Goal: Transaction & Acquisition: Purchase product/service

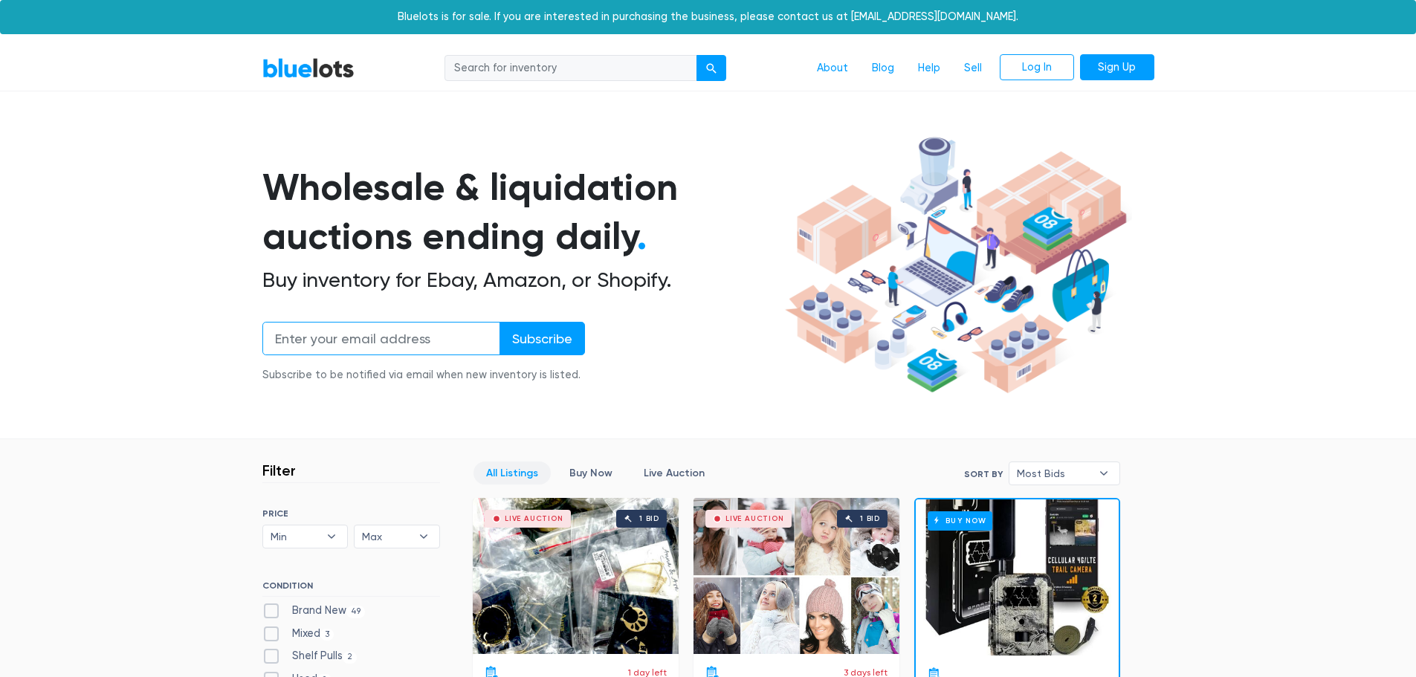
click at [365, 346] on input "email" at bounding box center [381, 338] width 238 height 33
type input "bally"
click at [499, 322] on input "Subscribe" at bounding box center [541, 338] width 85 height 33
drag, startPoint x: 395, startPoint y: 477, endPoint x: 403, endPoint y: 456, distance: 22.1
click at [396, 476] on header "Filter Filter & Sort" at bounding box center [351, 473] width 178 height 22
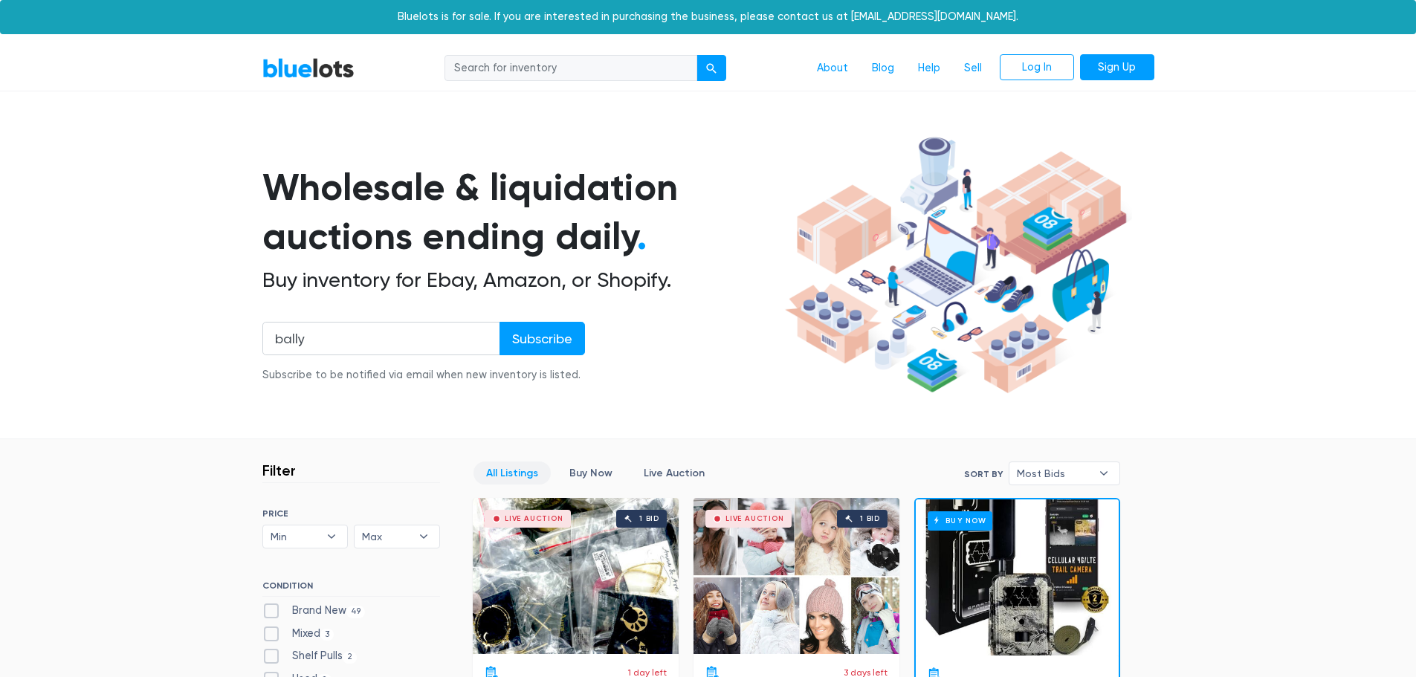
drag, startPoint x: 540, startPoint y: 77, endPoint x: 642, endPoint y: 82, distance: 102.7
click at [540, 77] on input "search" at bounding box center [570, 68] width 253 height 27
type input "bally"
click at [696, 55] on button "submit" at bounding box center [711, 68] width 30 height 27
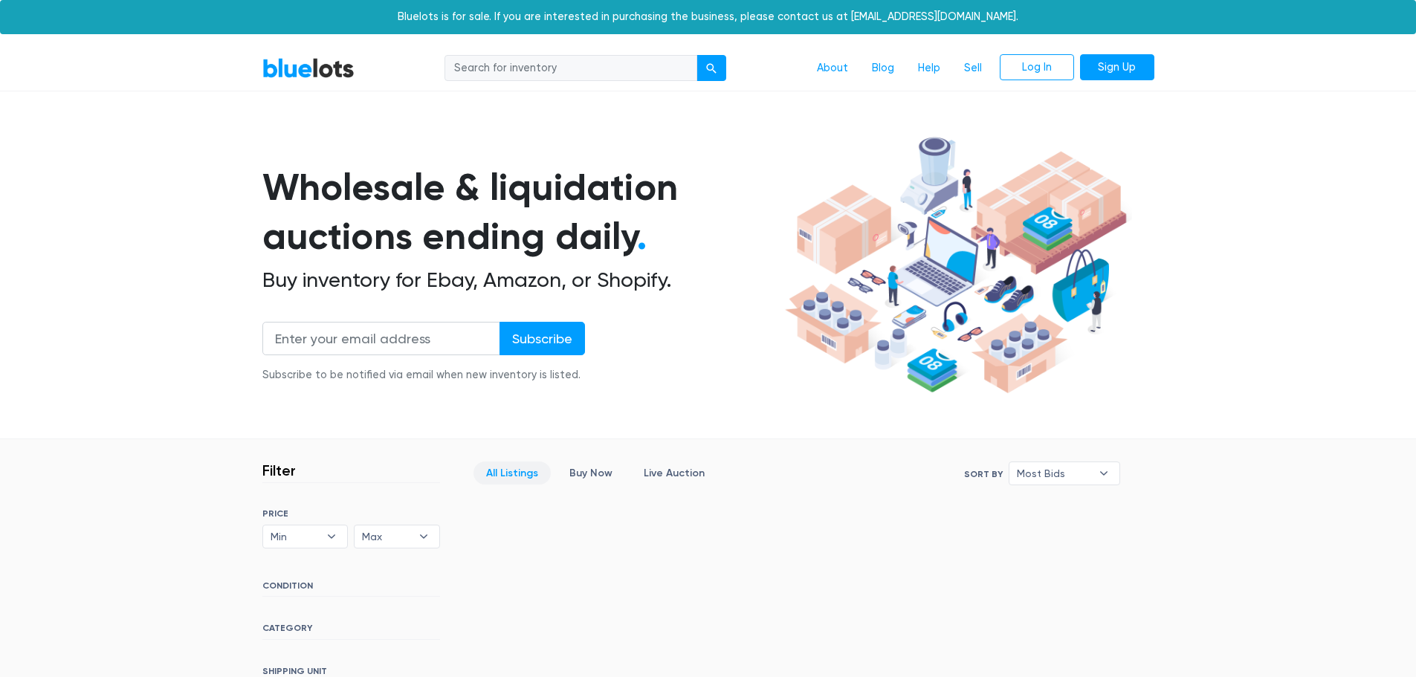
drag, startPoint x: 554, startPoint y: 68, endPoint x: 606, endPoint y: 76, distance: 53.3
click at [554, 68] on input "search" at bounding box center [570, 68] width 253 height 27
type input "Mens"
click at [713, 74] on button "submit" at bounding box center [711, 68] width 30 height 27
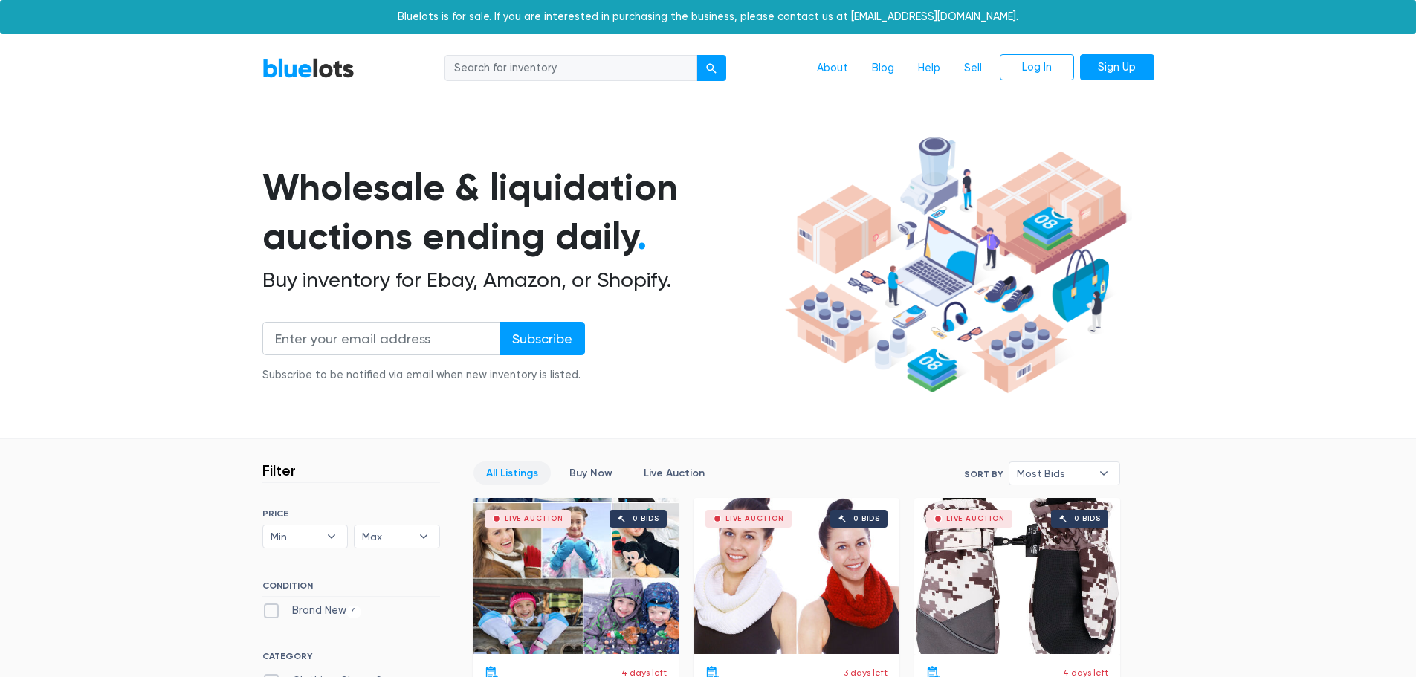
click at [544, 67] on input "search" at bounding box center [570, 68] width 253 height 27
type input "shoes"
click at [696, 55] on button "submit" at bounding box center [711, 68] width 30 height 27
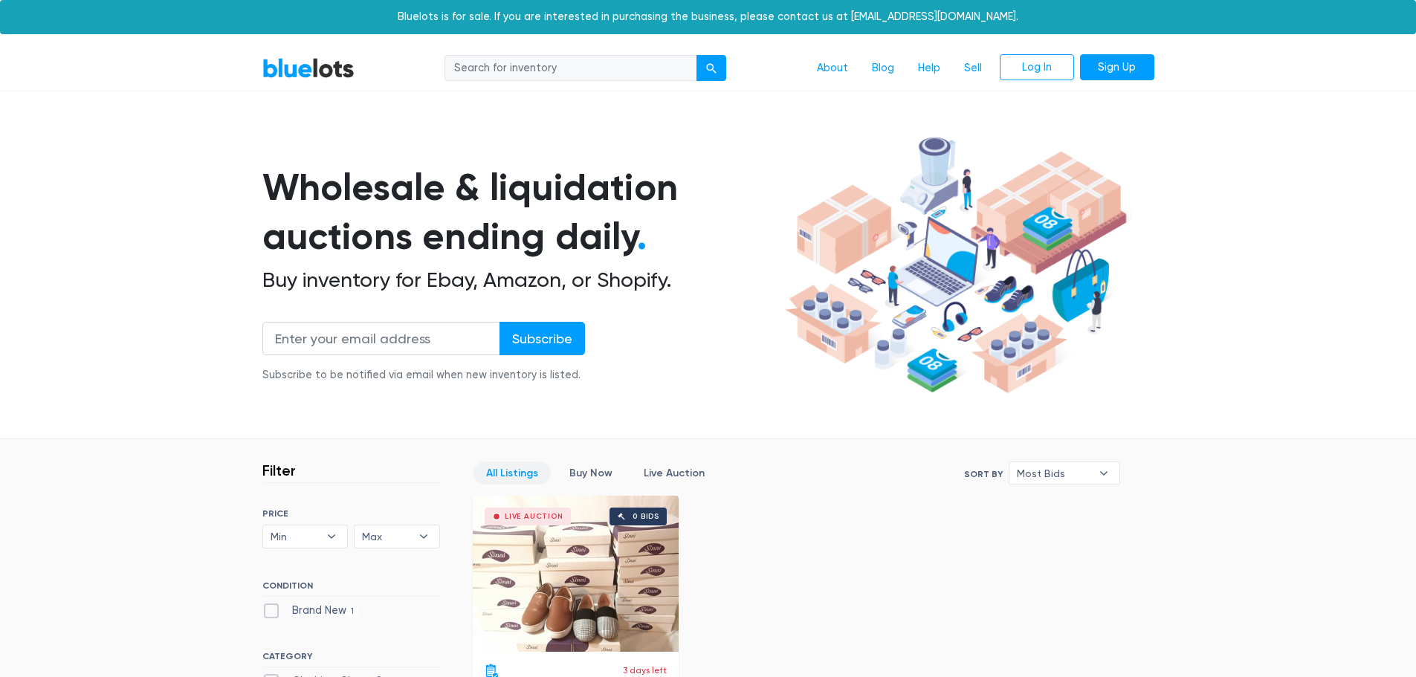
click at [325, 66] on link "BlueLots" at bounding box center [308, 68] width 92 height 22
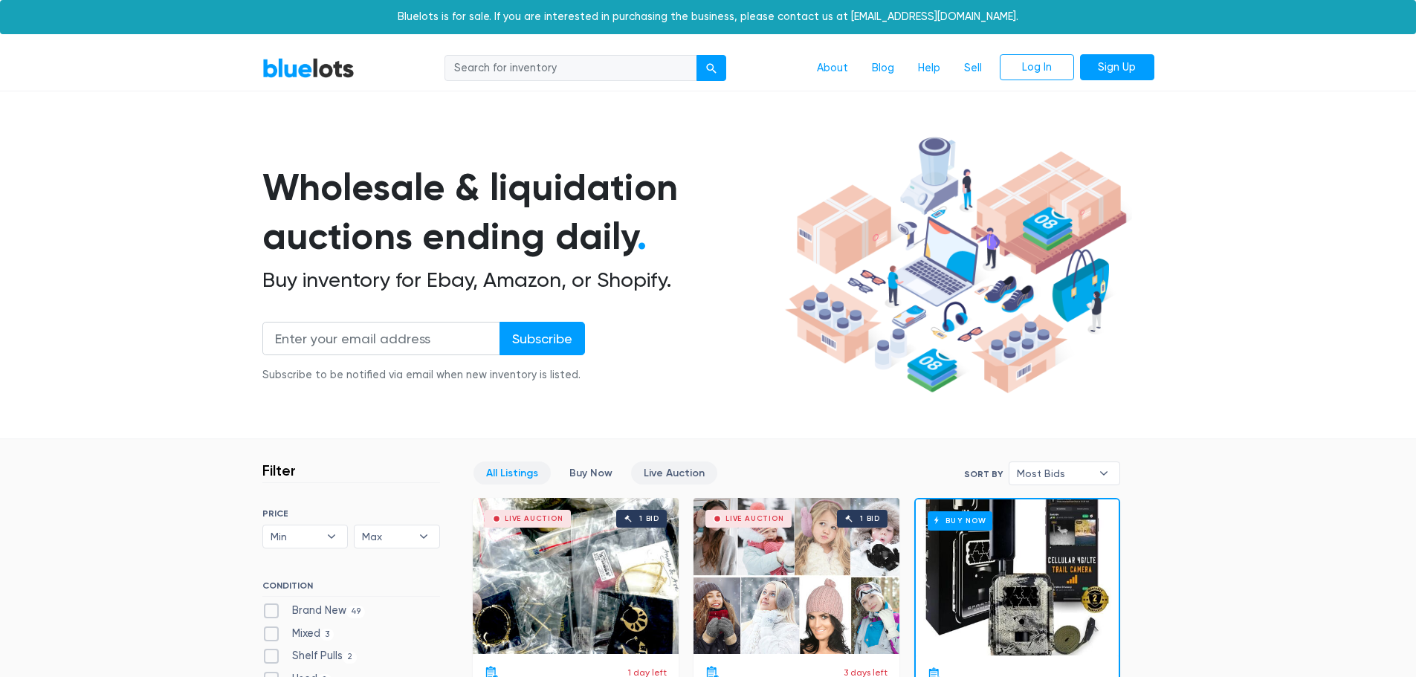
click at [658, 476] on link "Live Auction" at bounding box center [674, 473] width 86 height 23
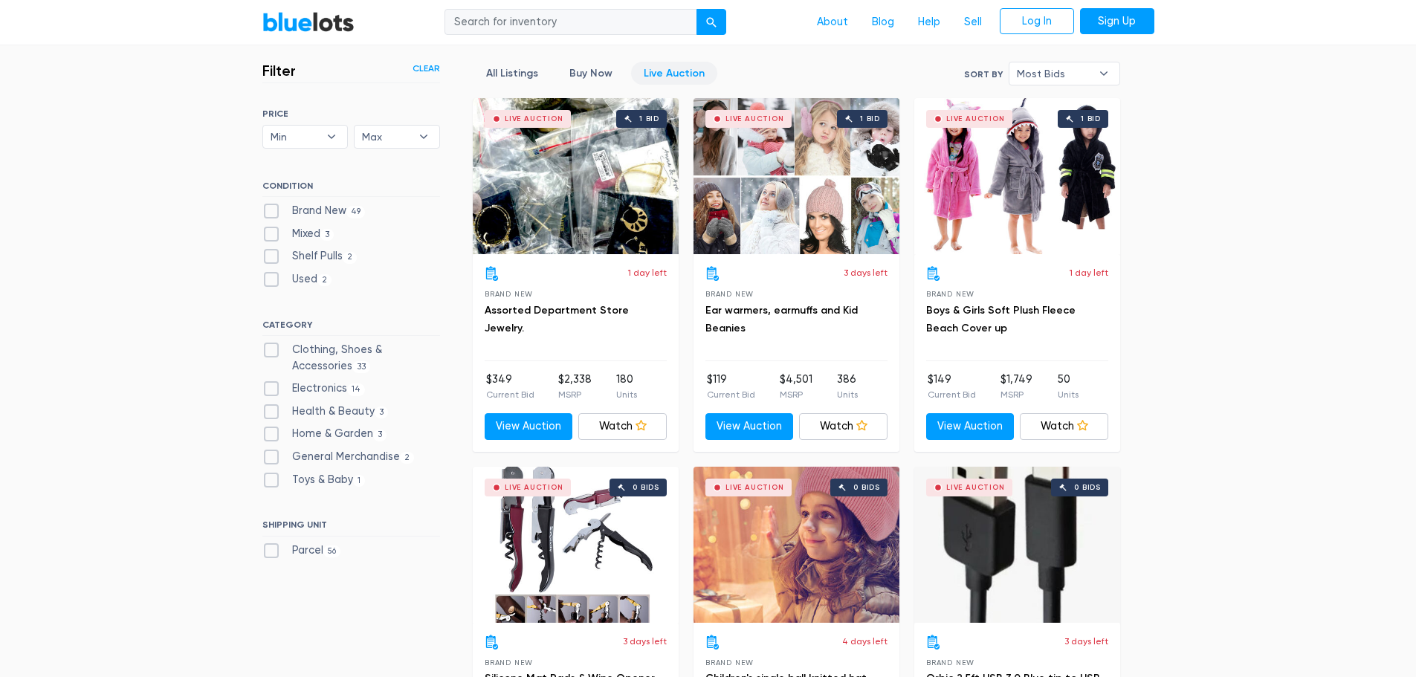
scroll to position [177, 0]
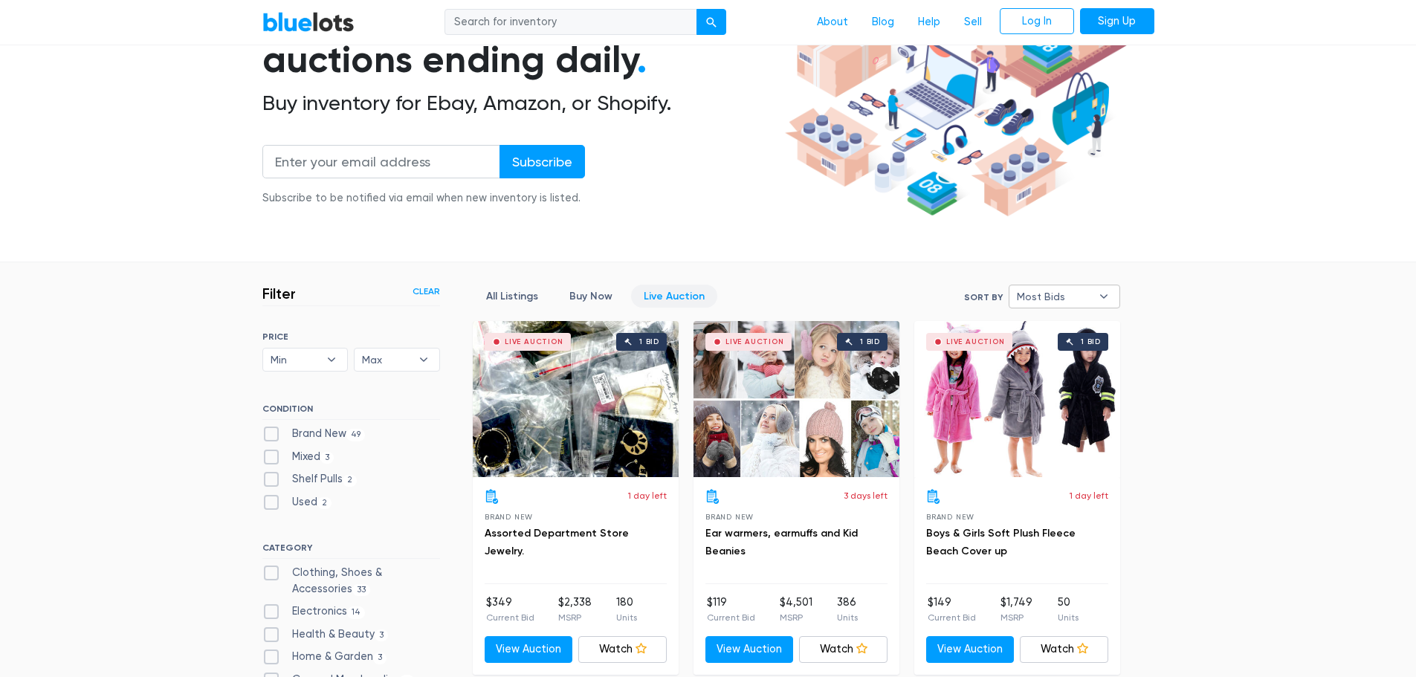
click at [1056, 300] on span "Most Bids" at bounding box center [1054, 296] width 74 height 22
click at [1056, 297] on span "Most Bids" at bounding box center [1054, 296] width 74 height 22
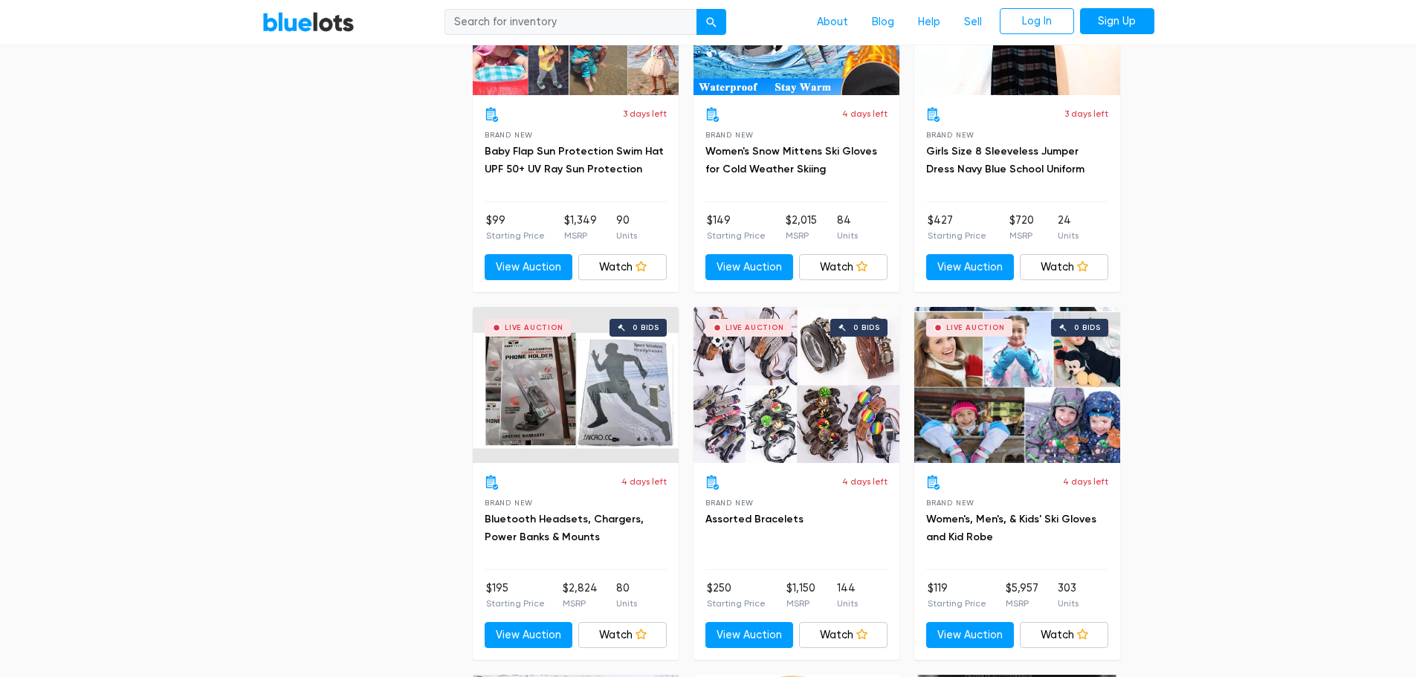
scroll to position [1812, 0]
